Goal: Information Seeking & Learning: Learn about a topic

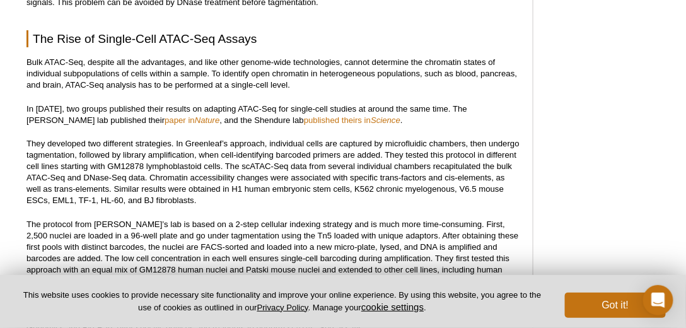
scroll to position [1249, 0]
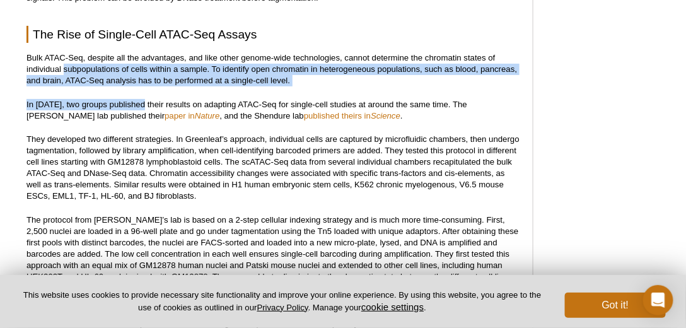
drag, startPoint x: 66, startPoint y: 52, endPoint x: 146, endPoint y: 35, distance: 82.3
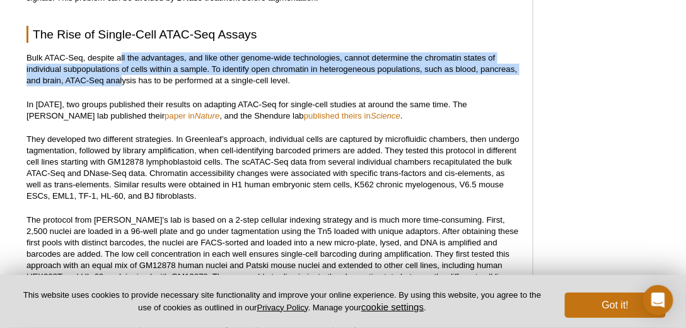
drag, startPoint x: 122, startPoint y: 43, endPoint x: 122, endPoint y: 73, distance: 30.3
click at [122, 73] on p "Bulk ATAC-Seq, despite all the advantages, and like other genome-wide technolog…" at bounding box center [273, 69] width 494 height 34
click at [127, 62] on p "Bulk ATAC-Seq, despite all the advantages, and like other genome-wide technolog…" at bounding box center [273, 69] width 494 height 34
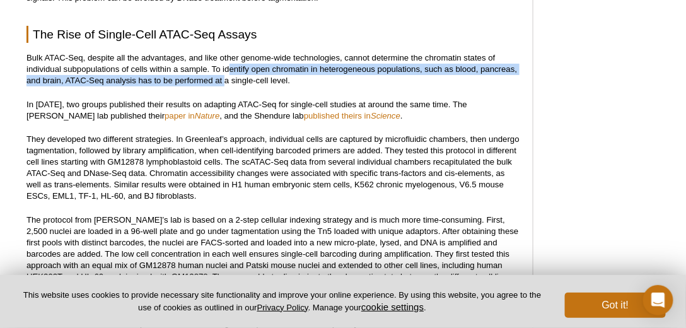
drag, startPoint x: 228, startPoint y: 61, endPoint x: 224, endPoint y: 69, distance: 9.3
click at [224, 69] on p "Bulk ATAC-Seq, despite all the advantages, and like other genome-wide technolog…" at bounding box center [273, 69] width 494 height 34
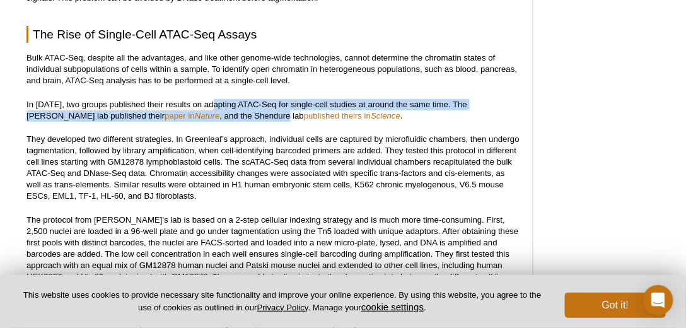
drag, startPoint x: 215, startPoint y: 89, endPoint x: 211, endPoint y: 107, distance: 18.2
click at [211, 107] on p "In [DATE], two groups published their results on adapting ATAC-Seq for single-c…" at bounding box center [273, 110] width 494 height 23
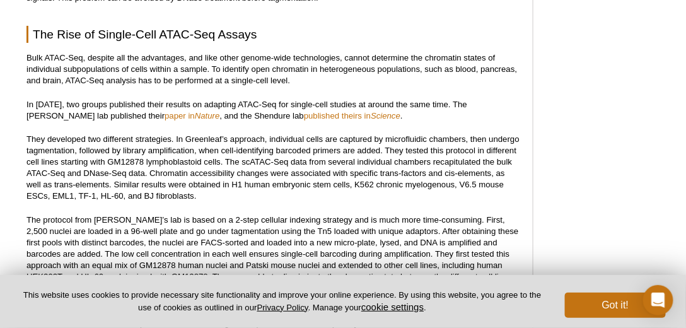
click at [185, 142] on p "They developed two different strategies. In Greenleaf’s approach, individual ce…" at bounding box center [273, 168] width 494 height 68
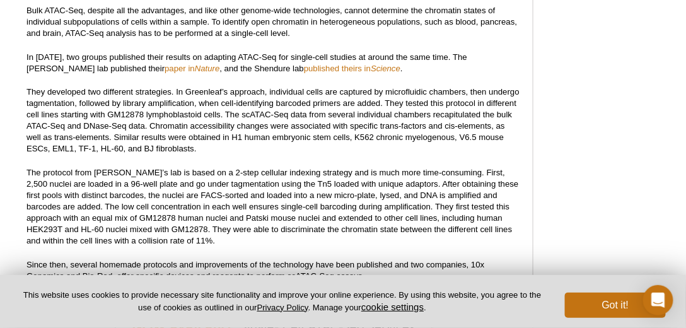
scroll to position [1297, 0]
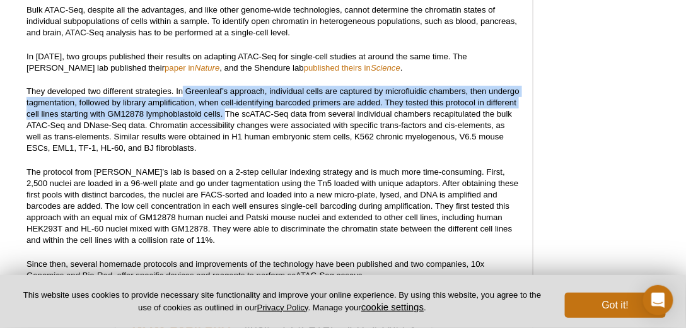
drag, startPoint x: 182, startPoint y: 79, endPoint x: 226, endPoint y: 101, distance: 48.5
click at [226, 101] on p "They developed two different strategies. In Greenleaf’s approach, individual ce…" at bounding box center [273, 120] width 494 height 68
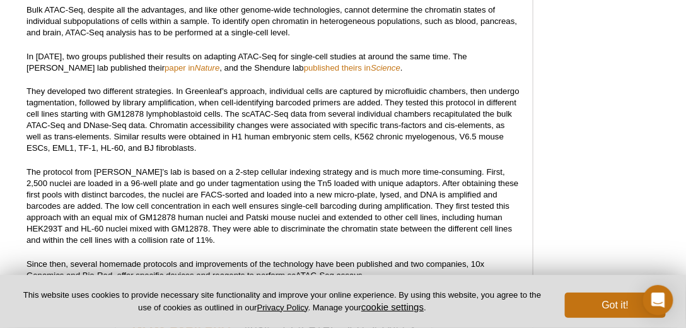
click at [168, 117] on p "They developed two different strategies. In Greenleaf’s approach, individual ce…" at bounding box center [273, 120] width 494 height 68
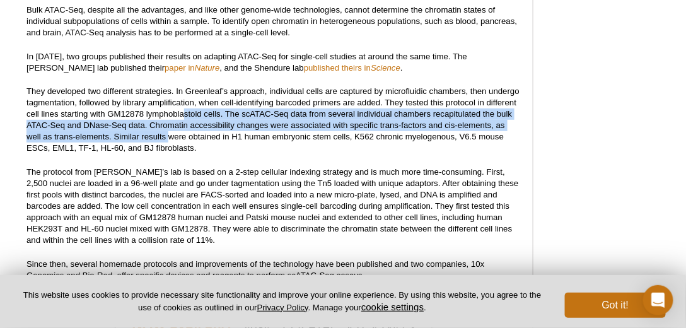
drag, startPoint x: 183, startPoint y: 106, endPoint x: 168, endPoint y: 130, distance: 28.9
click at [168, 130] on p "They developed two different strategies. In Greenleaf’s approach, individual ce…" at bounding box center [273, 120] width 494 height 68
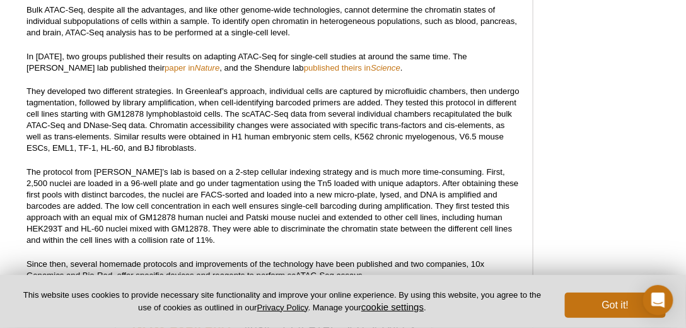
click at [131, 172] on p "The protocol from [PERSON_NAME]’s lab is based on a 2-step cellular indexing st…" at bounding box center [273, 205] width 494 height 79
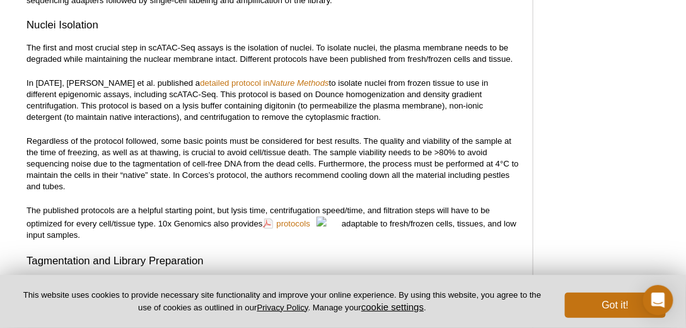
scroll to position [1776, 0]
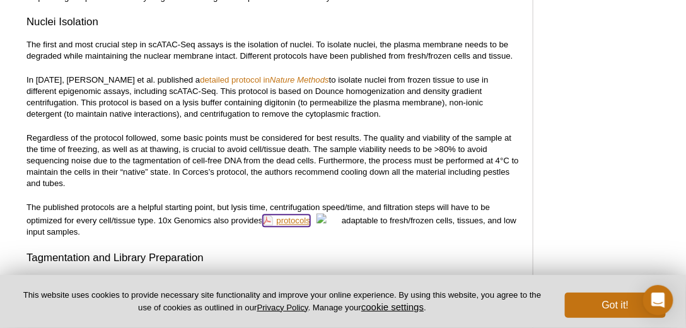
click at [298, 215] on link "protocols" at bounding box center [287, 221] width 48 height 12
